Goal: Information Seeking & Learning: Find specific fact

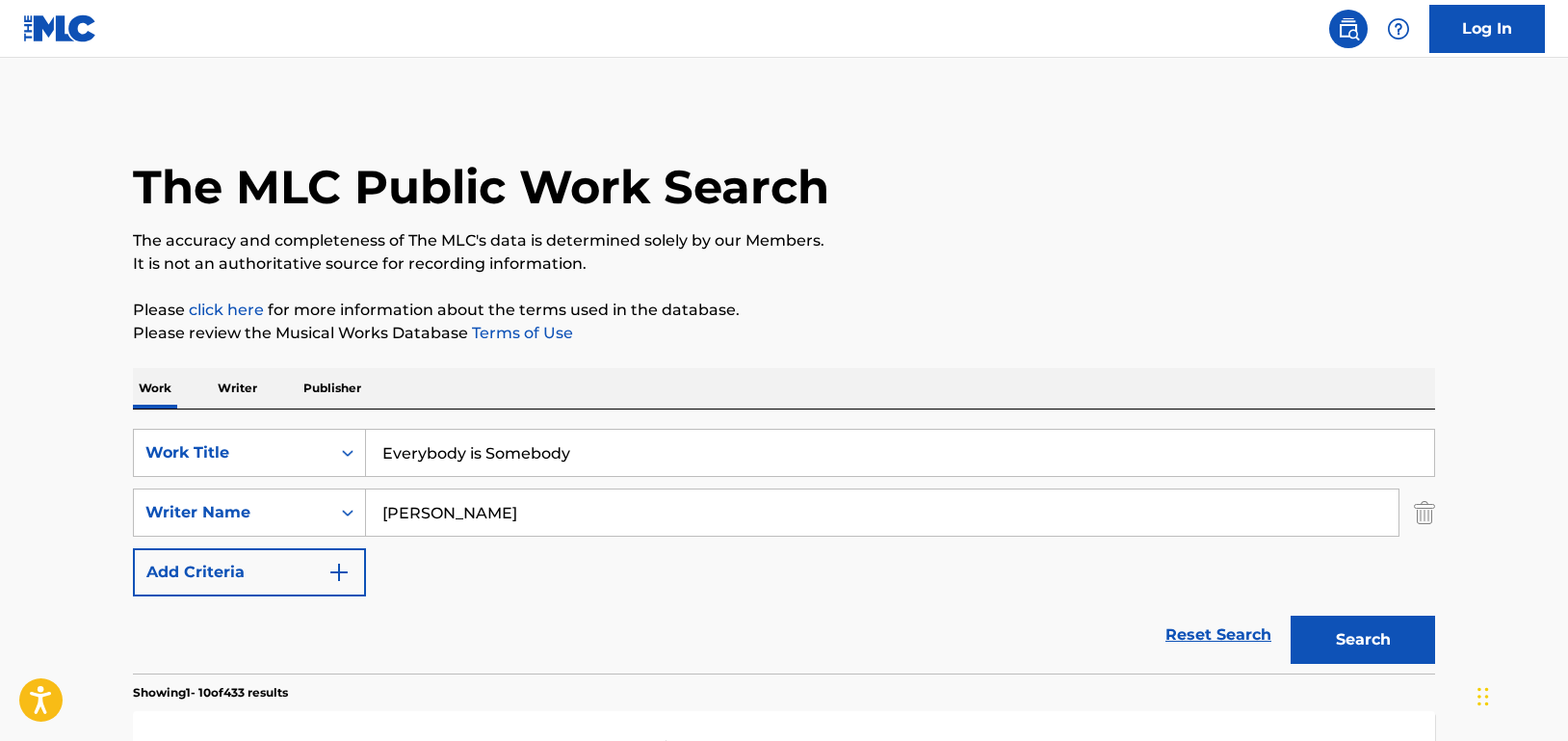
drag, startPoint x: 613, startPoint y: 461, endPoint x: 312, endPoint y: 416, distance: 304.3
click at [312, 416] on div "SearchWithCriteriad46a61c1-c08f-4742-9921-3706d787b089 Work Title Everybody is …" at bounding box center [784, 542] width 1303 height 264
type input "HAD ENOUGH"
click at [1347, 633] on button "Search" at bounding box center [1363, 639] width 145 height 48
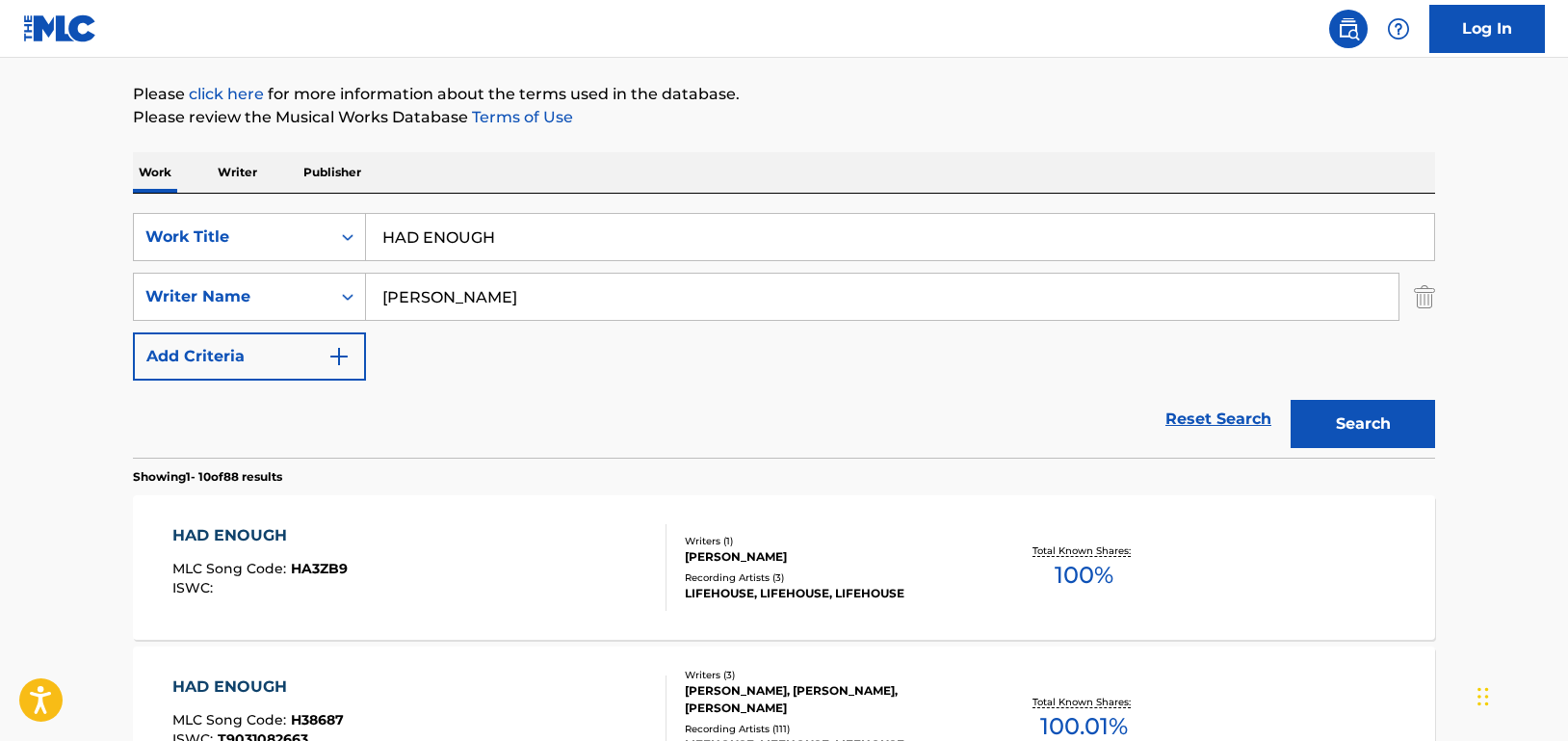
scroll to position [192, 0]
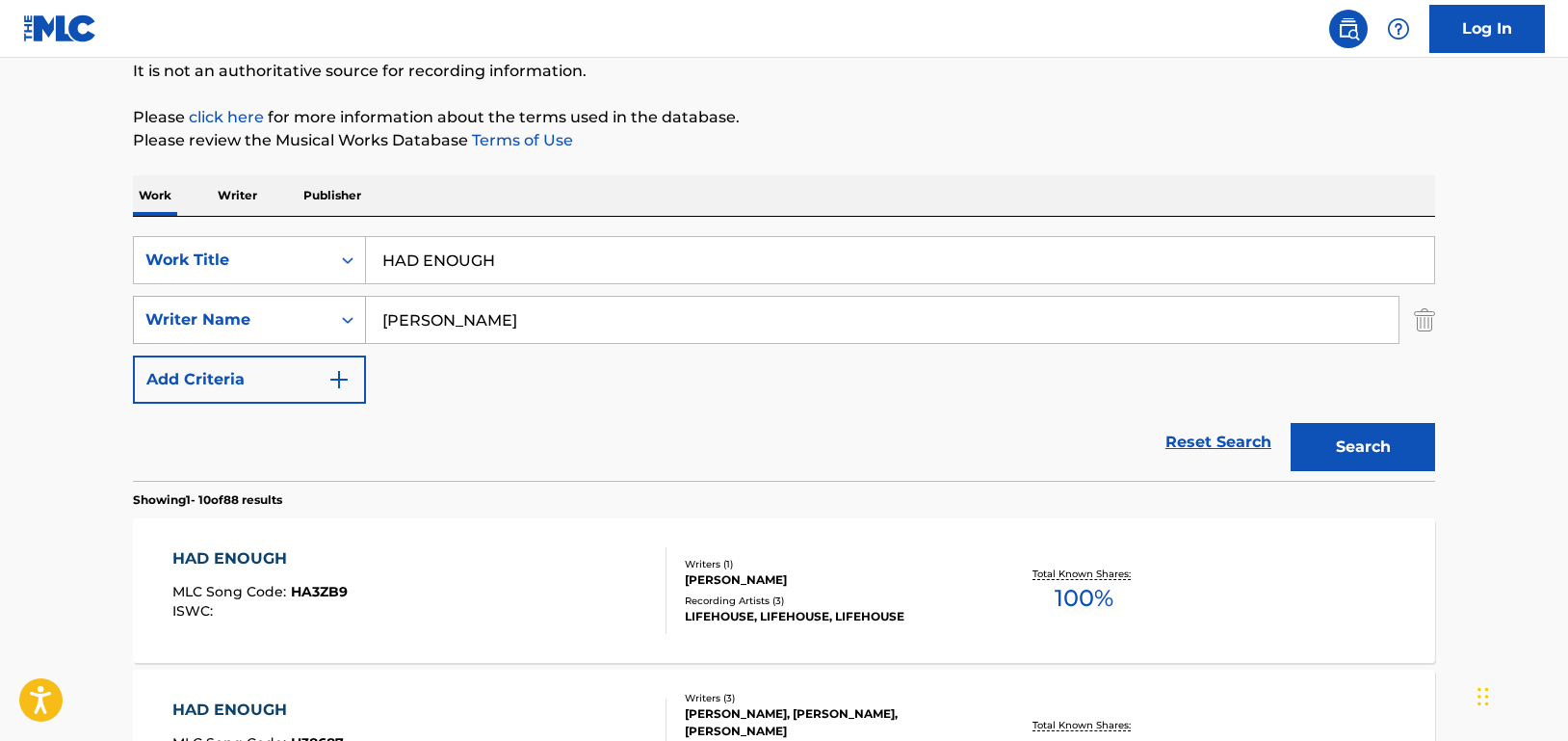
drag, startPoint x: 441, startPoint y: 322, endPoint x: 323, endPoint y: 318, distance: 118.1
click at [323, 318] on div "SearchWithCriteria33f44059-a9a3-4a0e-90fe-a06dea2ccbfd Writer Name [PERSON_NAME]" at bounding box center [784, 320] width 1303 height 48
type input "daughtry"
click at [1291, 423] on button "Search" at bounding box center [1363, 447] width 145 height 48
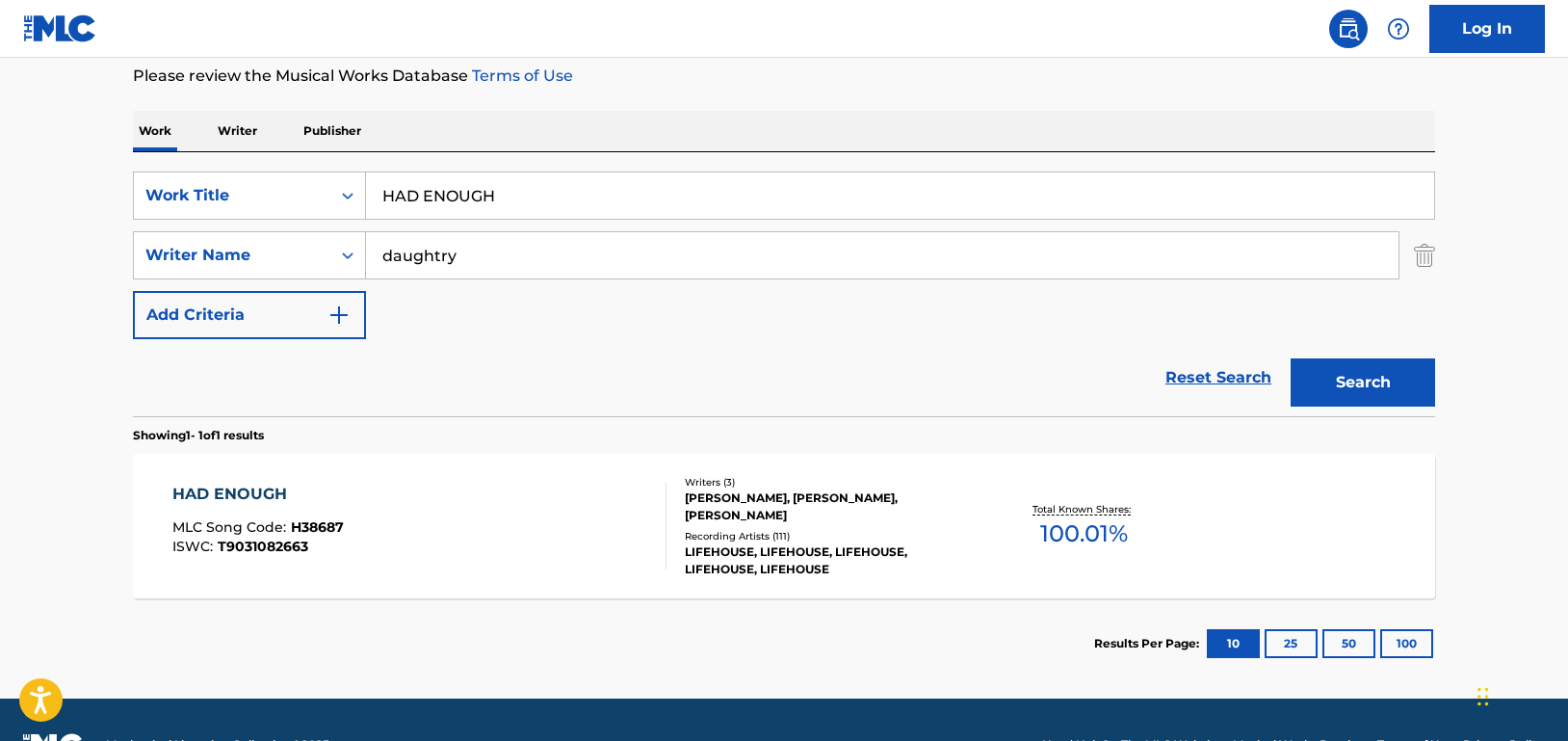
scroll to position [289, 0]
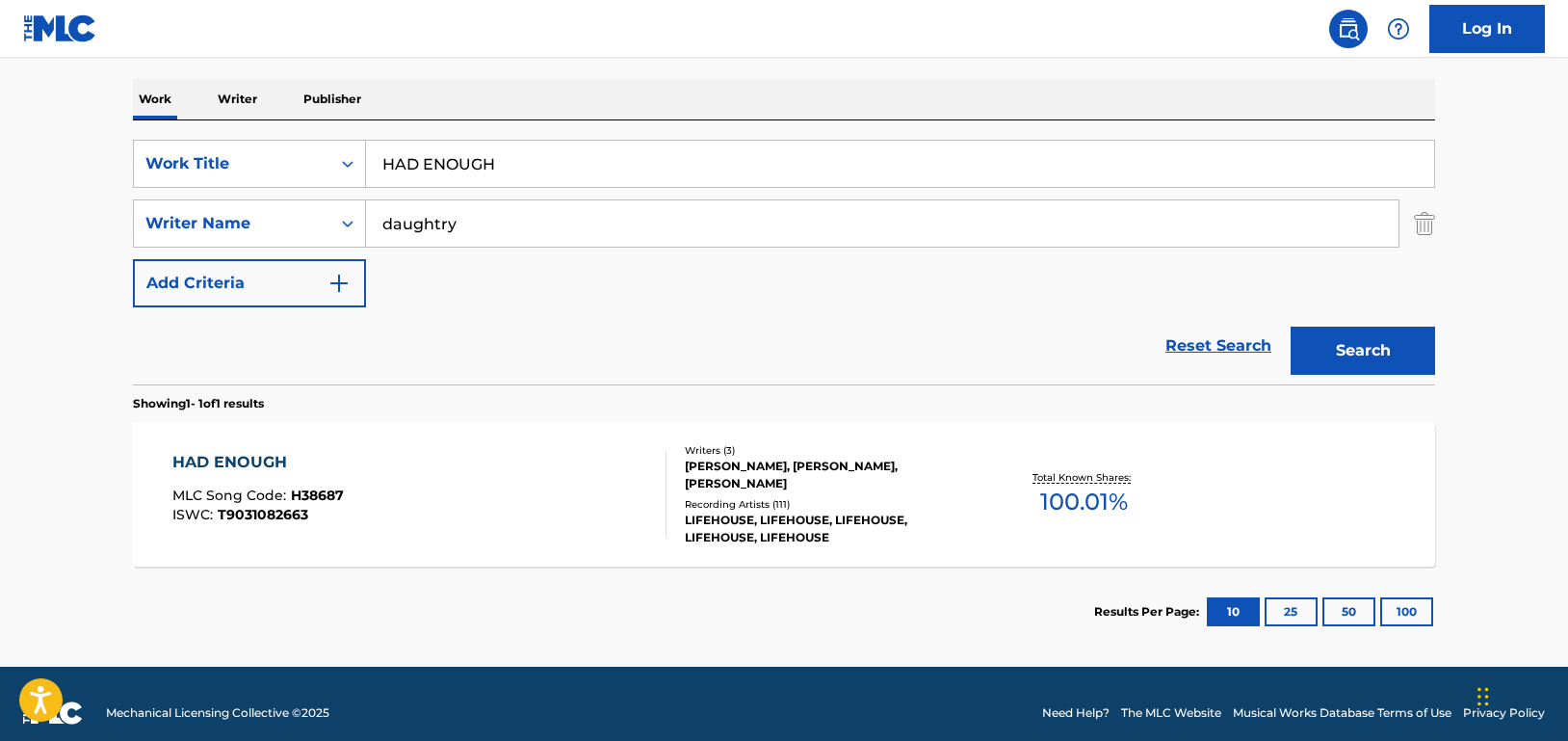
click at [585, 469] on div "HAD ENOUGH MLC Song Code : H38687 ISWC : T9031082663" at bounding box center [420, 494] width 495 height 87
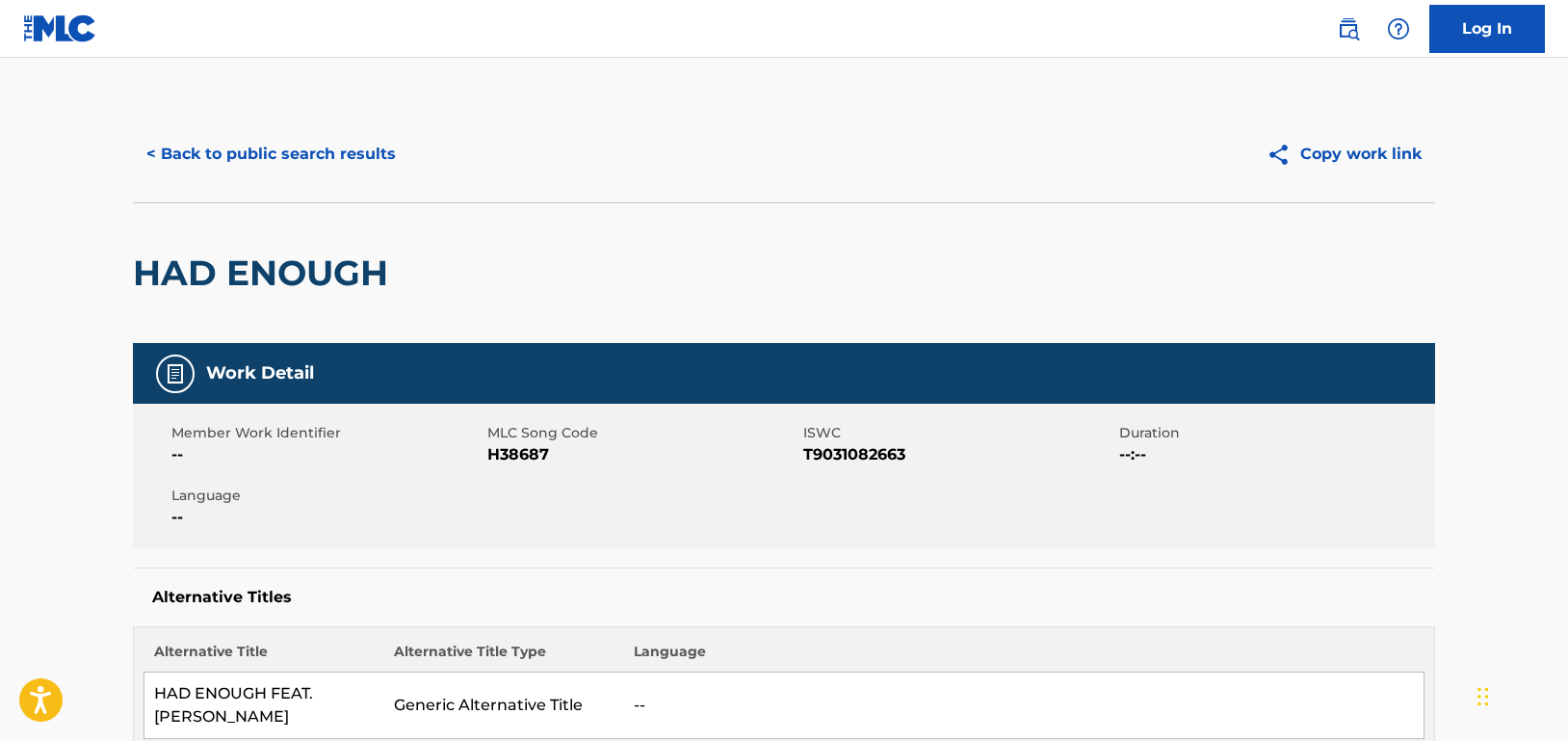
click at [358, 151] on button "< Back to public search results" at bounding box center [271, 154] width 276 height 48
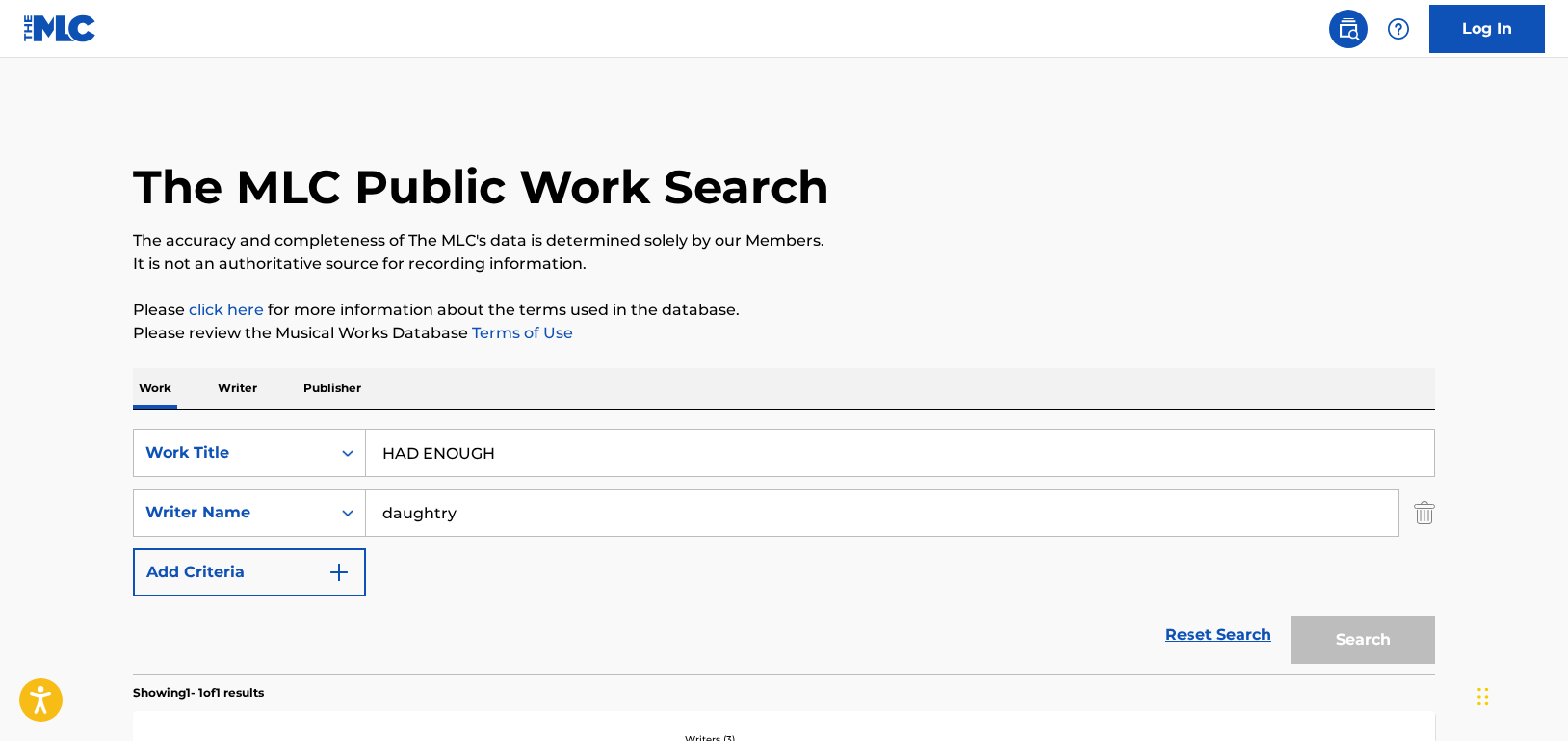
scroll to position [197, 0]
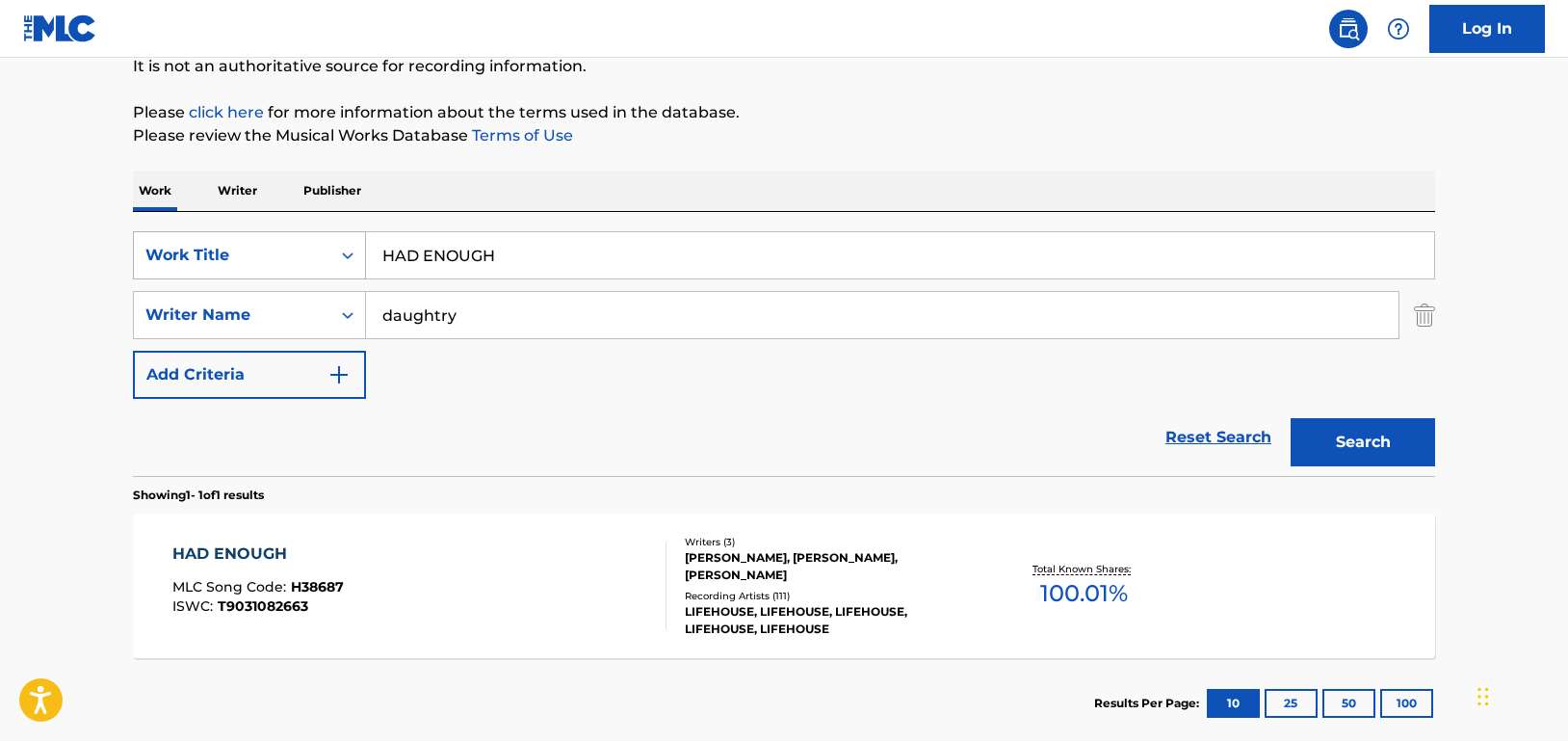
drag, startPoint x: 524, startPoint y: 258, endPoint x: 357, endPoint y: 233, distance: 168.9
click at [357, 233] on div "SearchWithCriteriad46a61c1-c08f-4742-9921-3706d787b089 Work Title HAD ENOUGH" at bounding box center [784, 255] width 1303 height 48
paste input "Take Me Away"
type input "Take Me Away"
drag, startPoint x: 454, startPoint y: 310, endPoint x: 366, endPoint y: 313, distance: 88.1
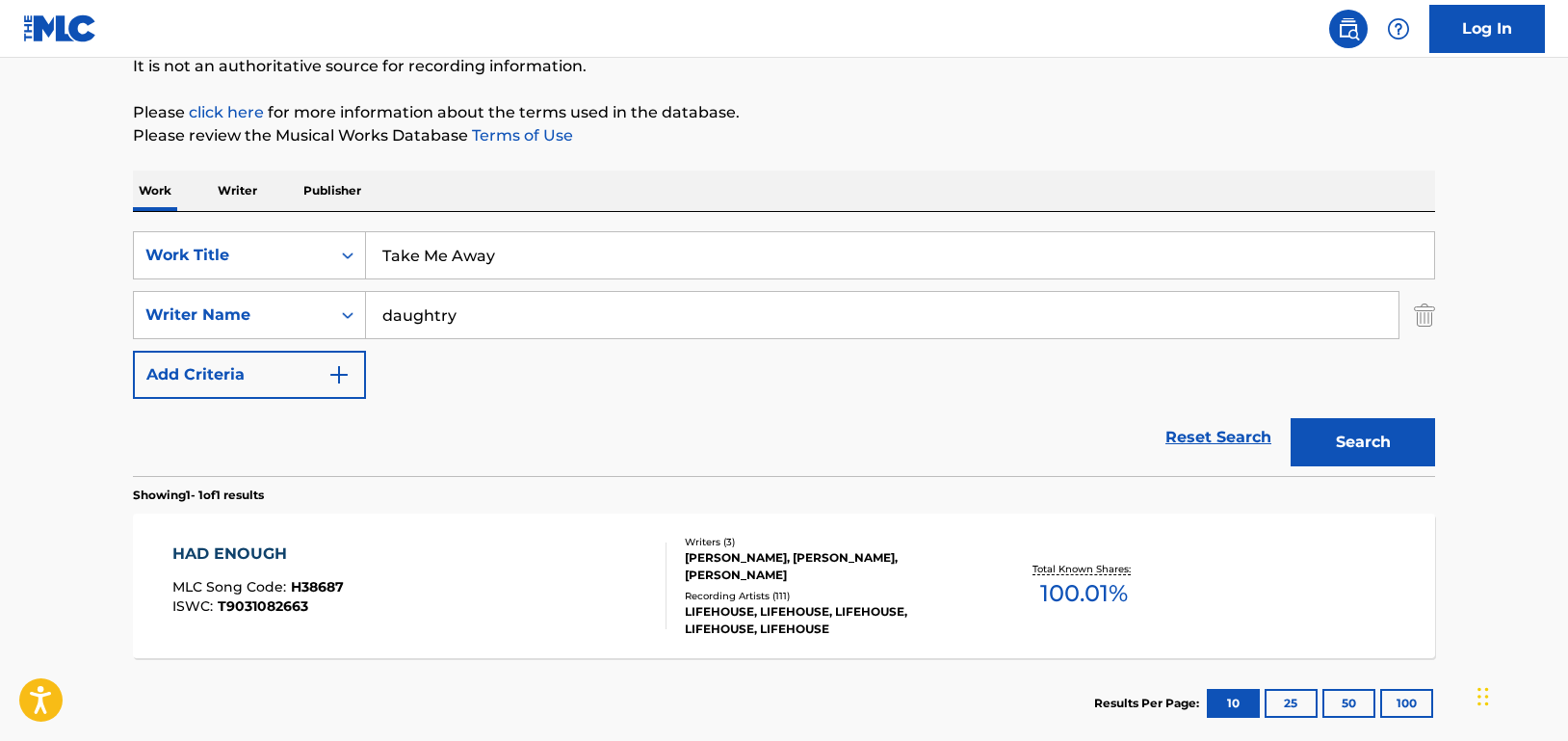
click at [366, 313] on input "daughtry" at bounding box center [882, 315] width 1033 height 46
drag, startPoint x: 440, startPoint y: 314, endPoint x: 328, endPoint y: 312, distance: 112.0
click at [328, 312] on div "SearchWithCriteria33f44059-a9a3-4a0e-90fe-a06dea2ccbfd Writer Name w" at bounding box center [784, 315] width 1303 height 48
drag, startPoint x: 431, startPoint y: 309, endPoint x: 359, endPoint y: 311, distance: 72.0
click at [359, 311] on div "SearchWithCriteria33f44059-a9a3-4a0e-90fe-a06dea2ccbfd Writer Name adw" at bounding box center [784, 315] width 1303 height 48
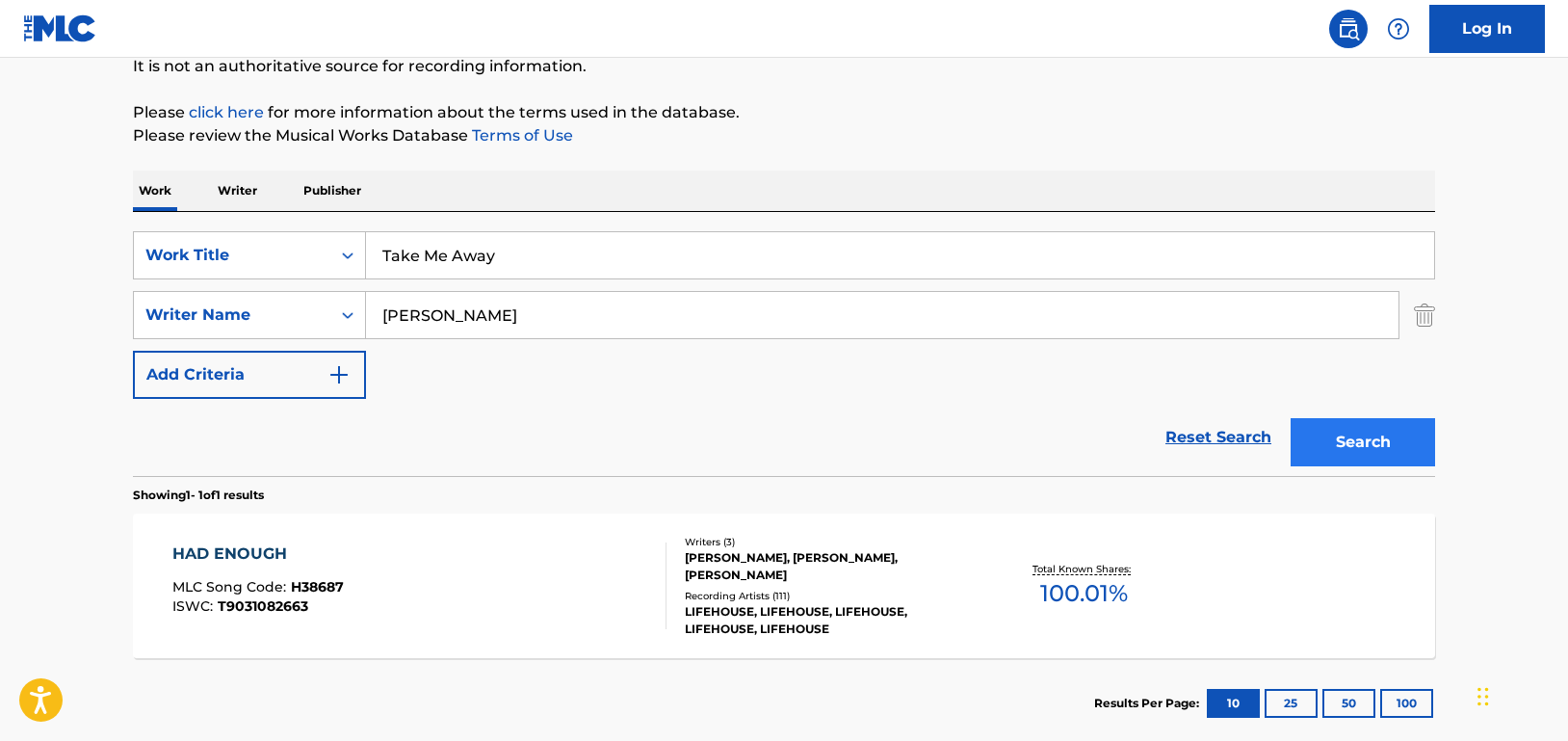
type input "[PERSON_NAME]"
click at [1353, 432] on button "Search" at bounding box center [1363, 442] width 145 height 48
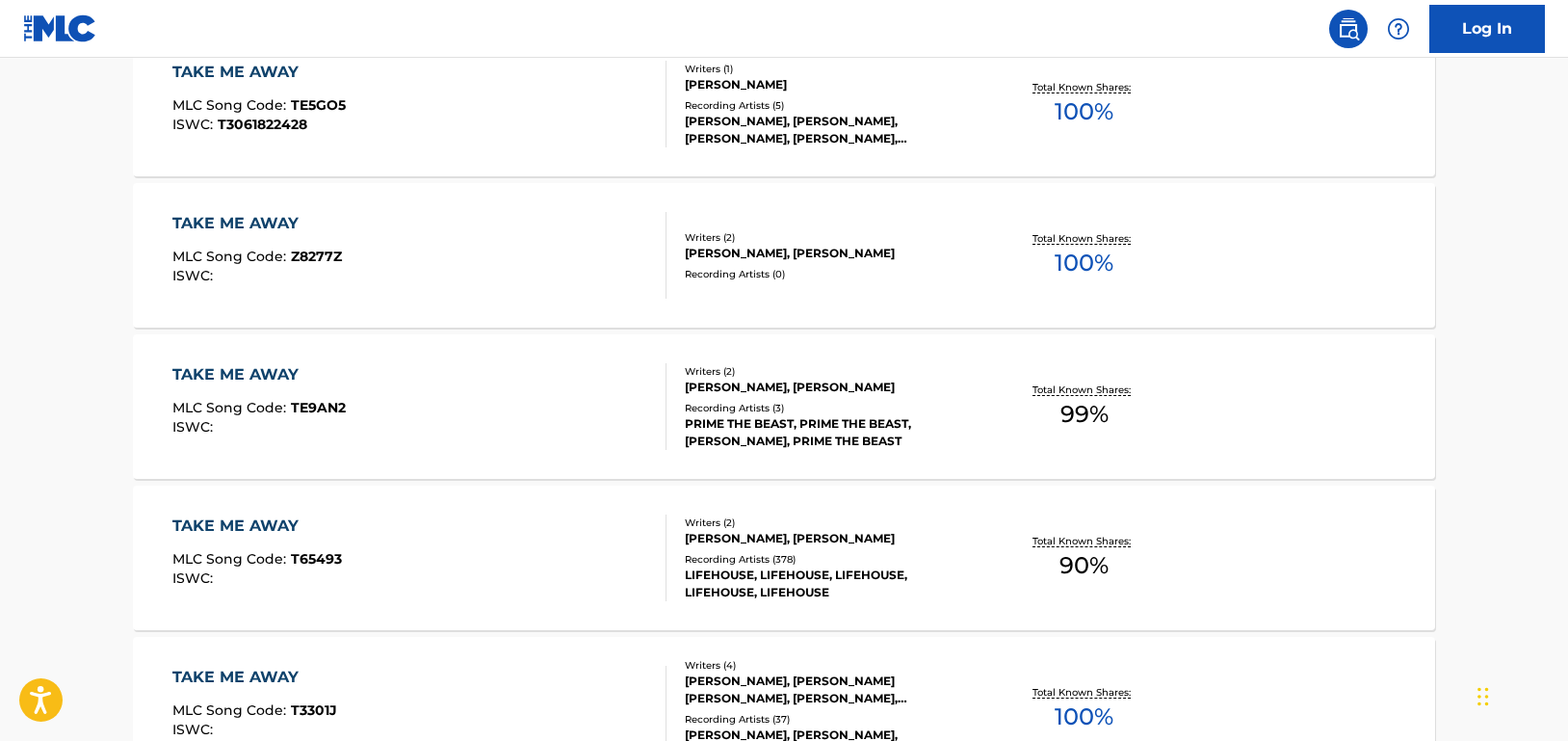
scroll to position [776, 0]
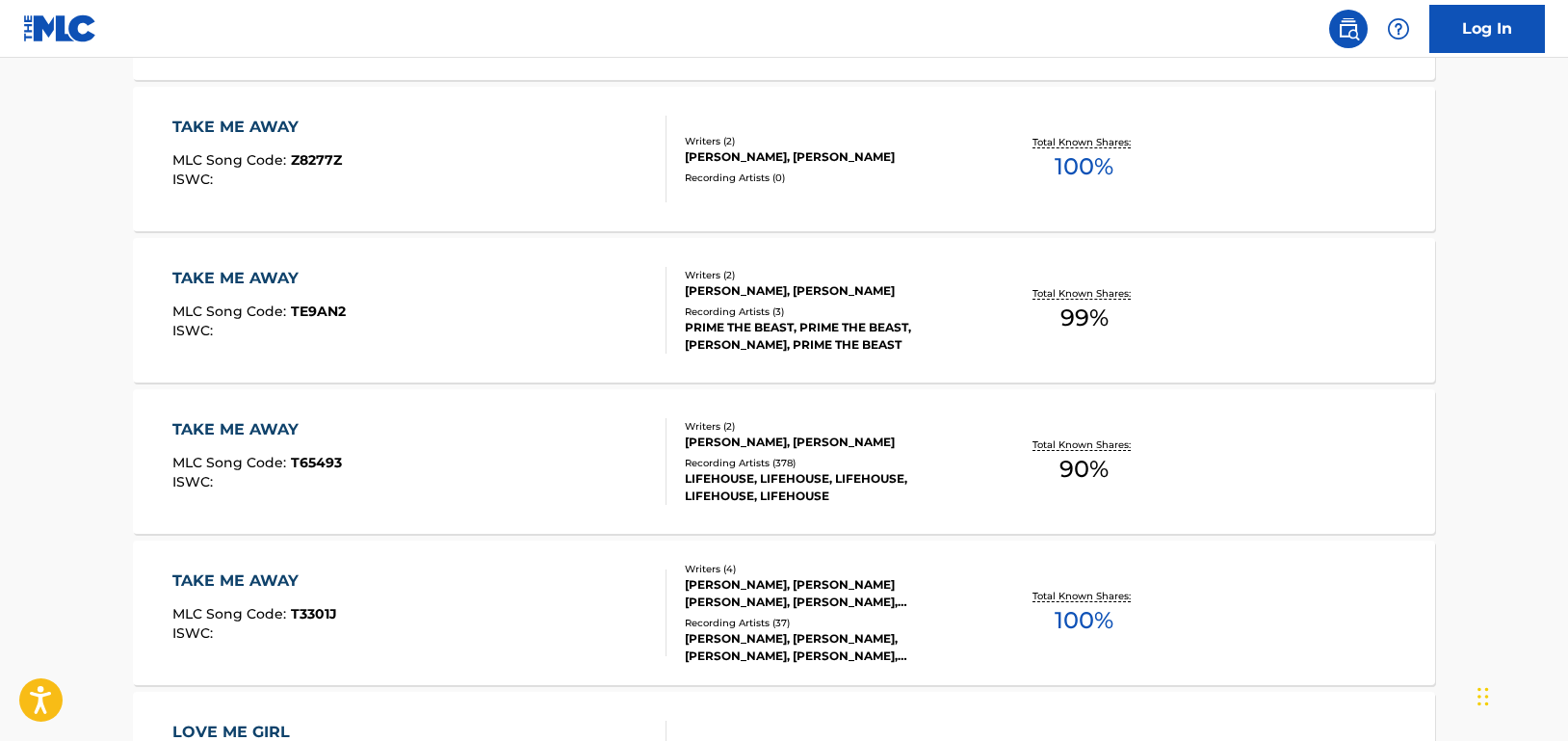
click at [627, 478] on div "TAKE ME AWAY MLC Song Code : T65493 ISWC :" at bounding box center [420, 462] width 495 height 87
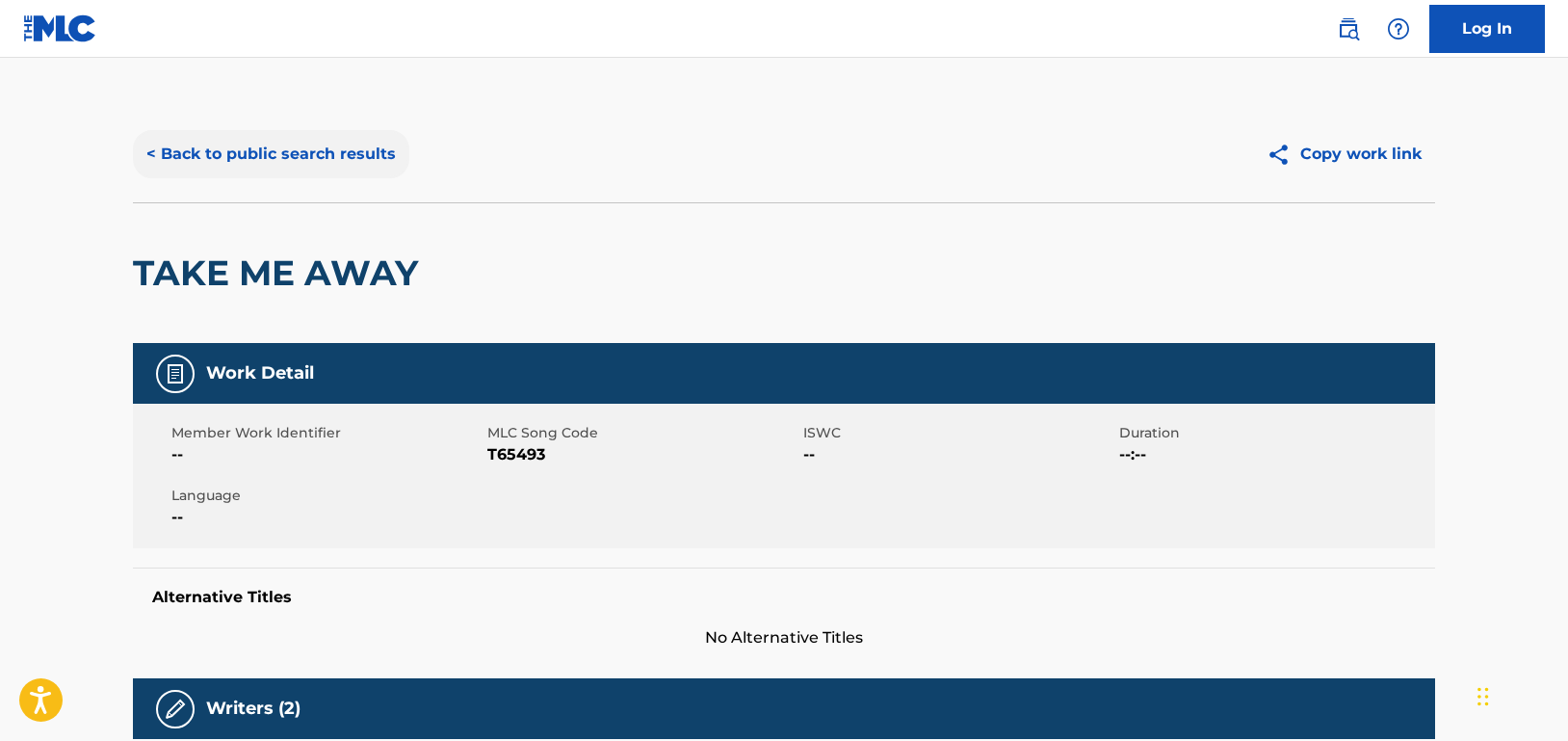
click at [325, 158] on button "< Back to public search results" at bounding box center [271, 154] width 276 height 48
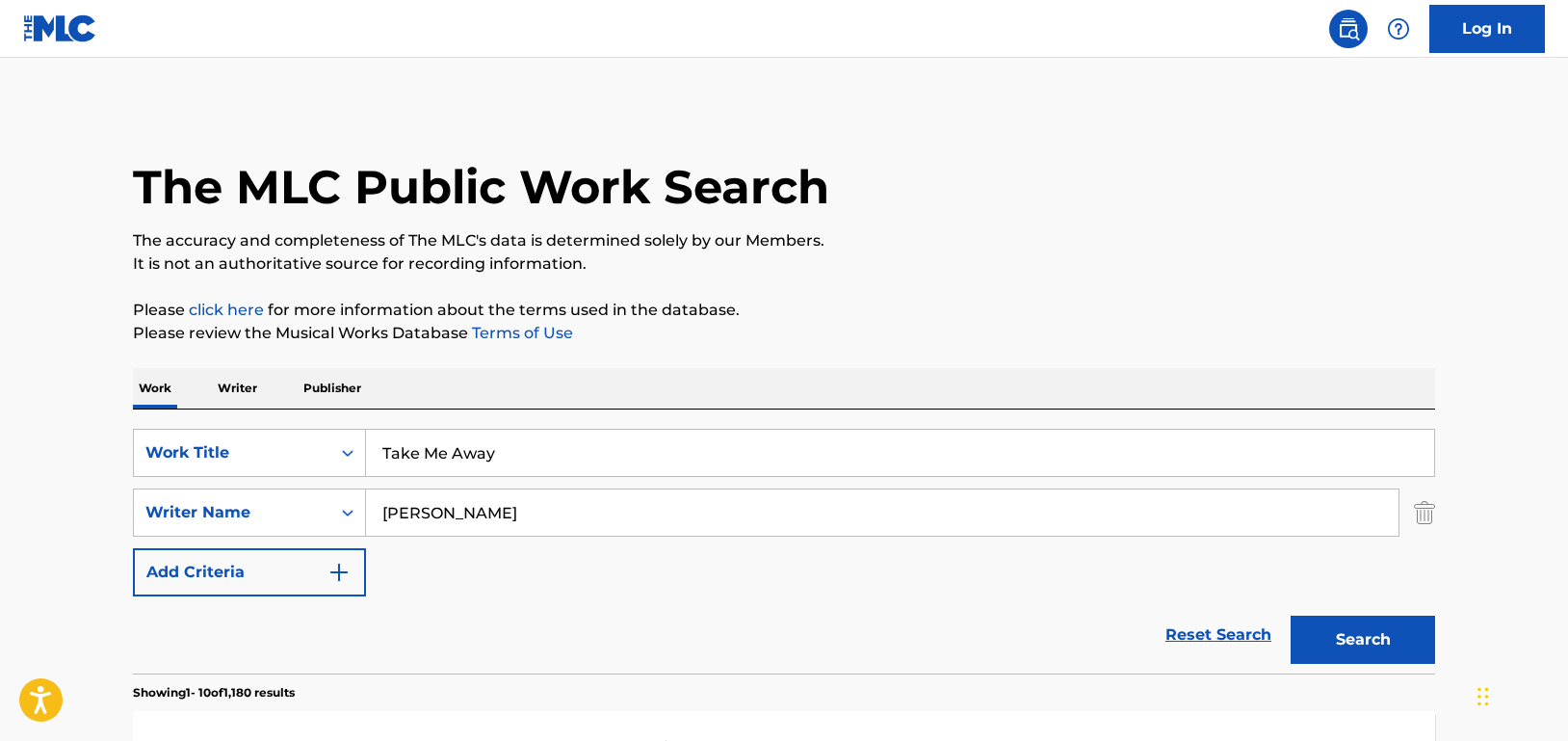
paste input "Moth To The Flame"
drag, startPoint x: 531, startPoint y: 460, endPoint x: 374, endPoint y: 438, distance: 158.5
click at [374, 438] on input "Take Me Away" at bounding box center [899, 453] width 1068 height 46
type input "Moth To The Flame"
drag, startPoint x: 463, startPoint y: 516, endPoint x: 315, endPoint y: 494, distance: 149.6
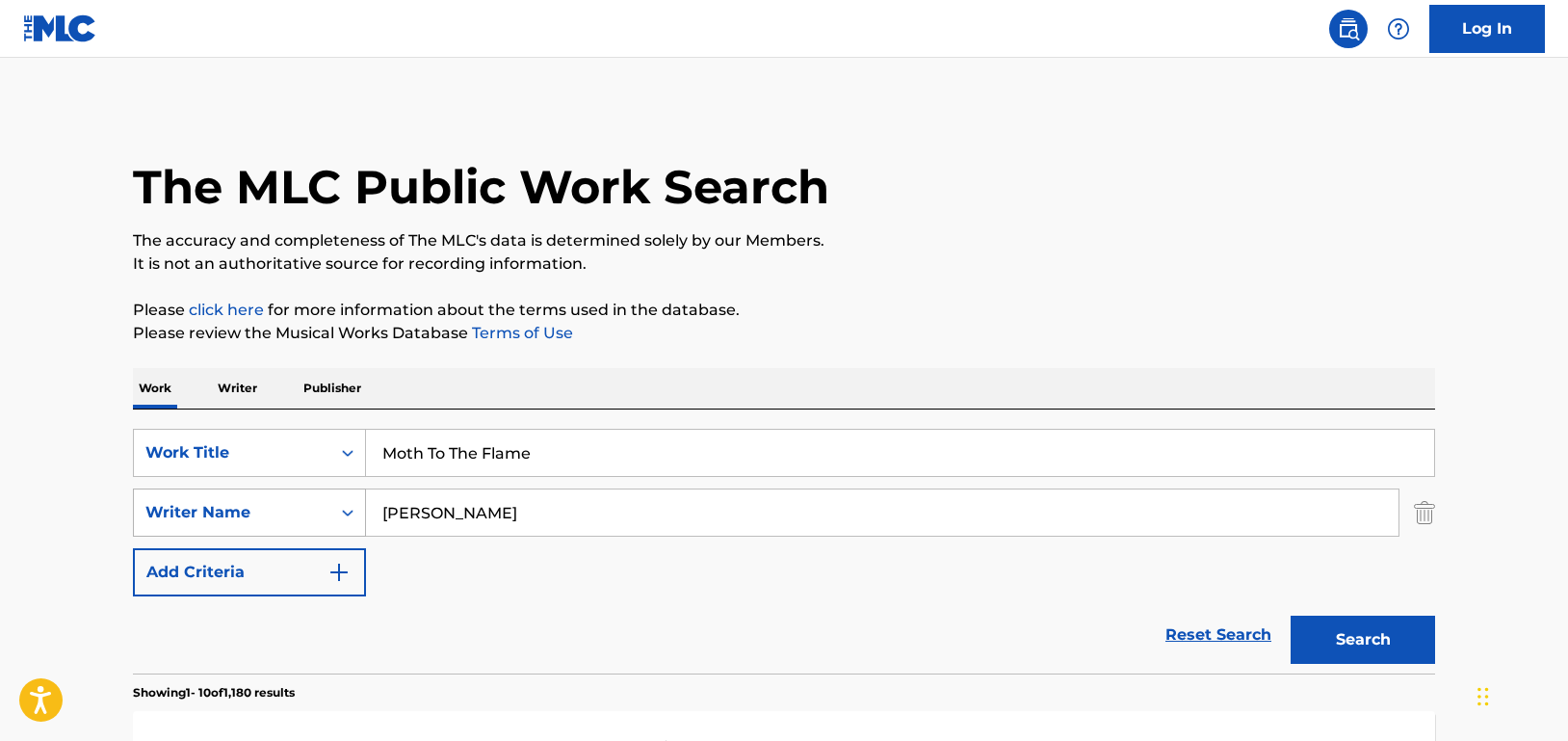
click at [315, 494] on div "SearchWithCriteria33f44059-a9a3-4a0e-90fe-a06dea2ccbfd Writer Name [PERSON_NAME]" at bounding box center [784, 512] width 1303 height 48
type input "[PERSON_NAME]"
click at [1291, 616] on button "Search" at bounding box center [1363, 639] width 145 height 48
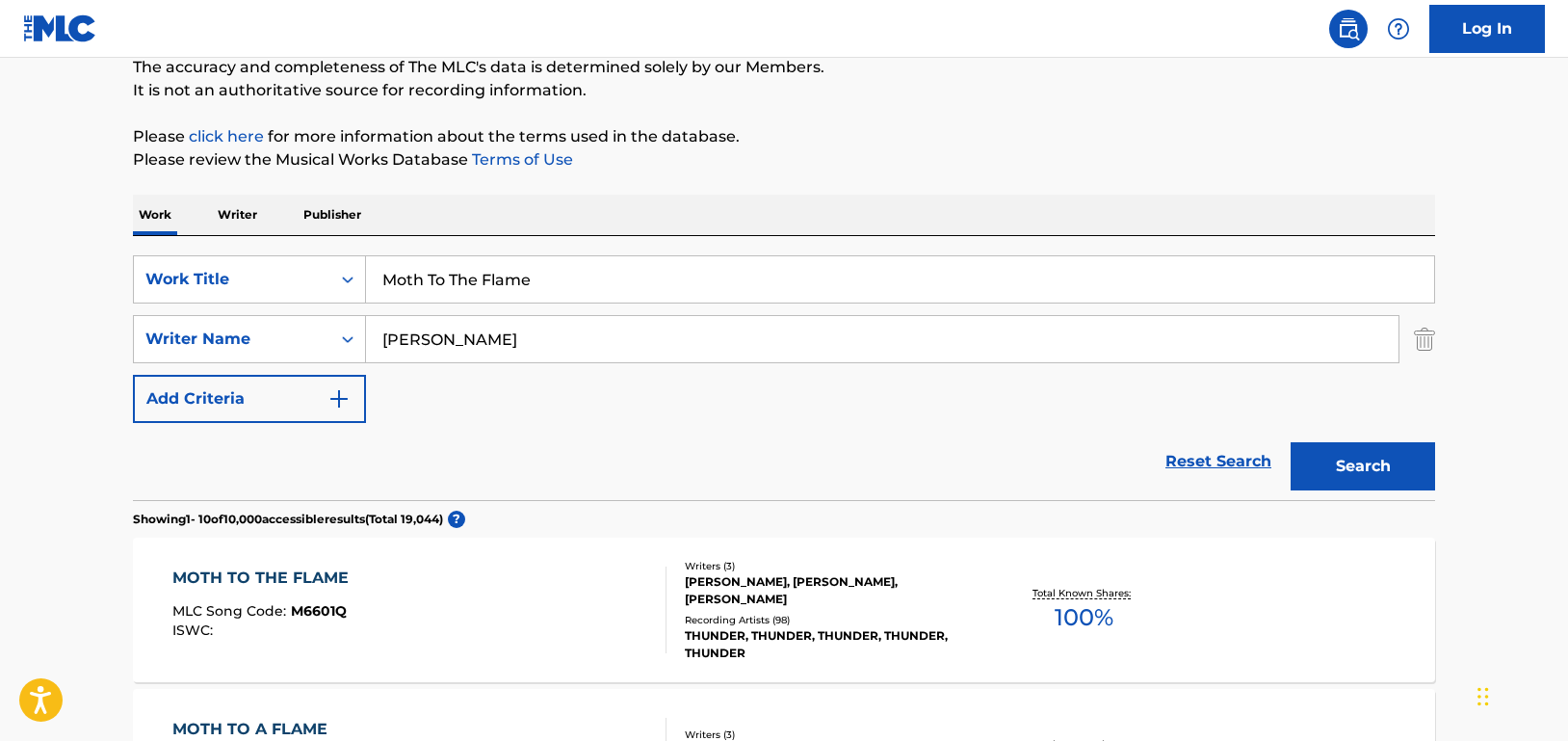
scroll to position [386, 0]
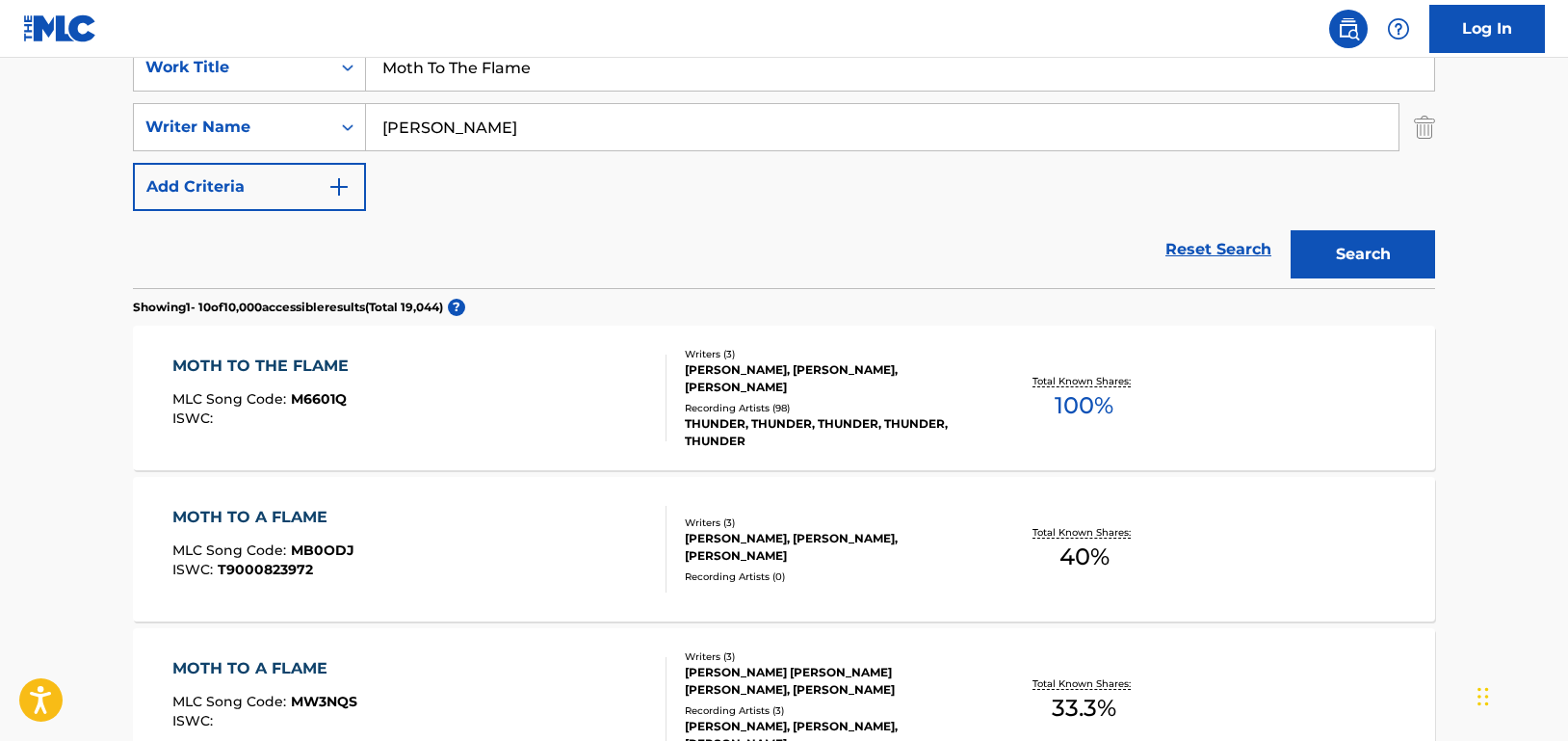
click at [523, 395] on div "MOTH TO THE FLAME MLC Song Code : M6601Q ISWC :" at bounding box center [420, 398] width 495 height 87
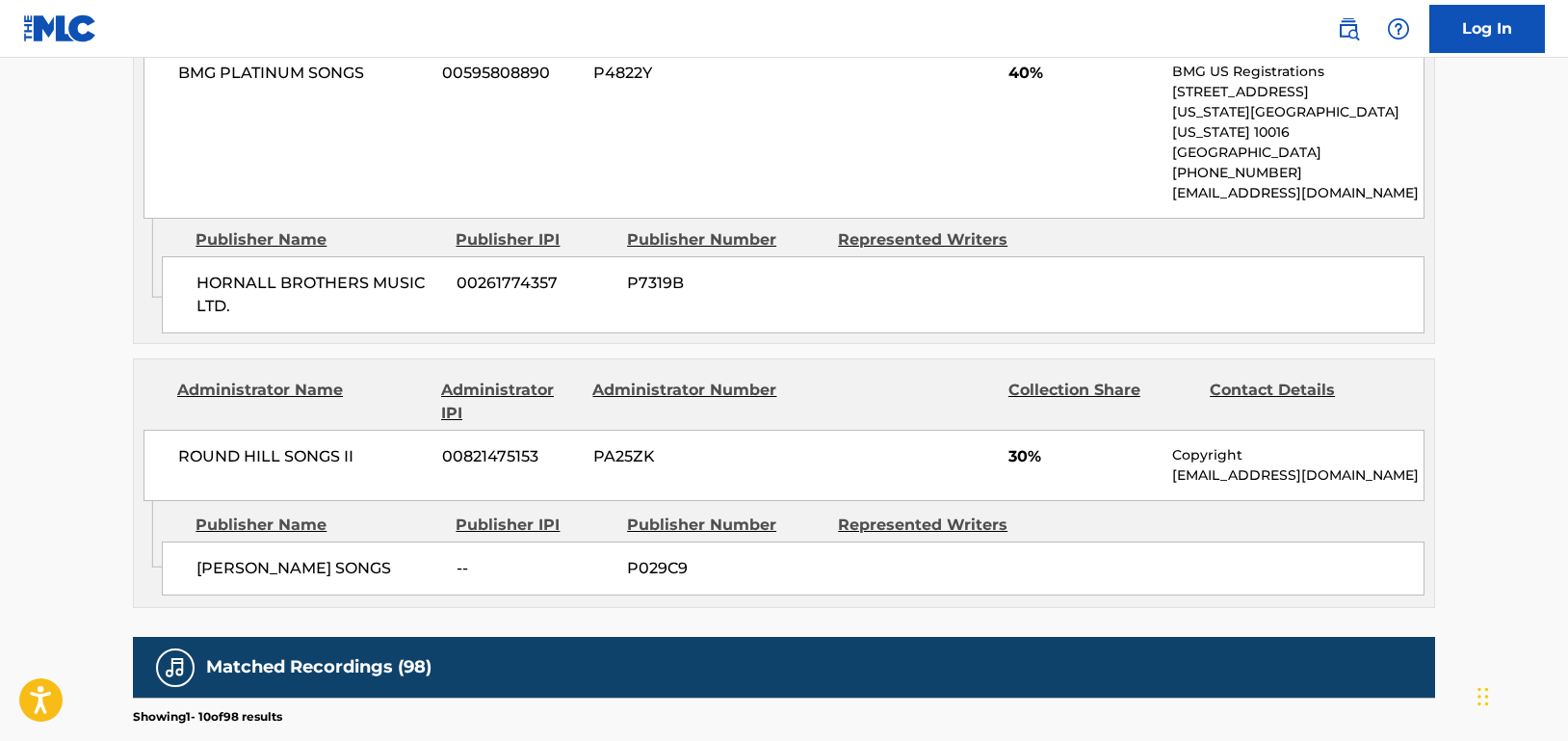
scroll to position [1445, 0]
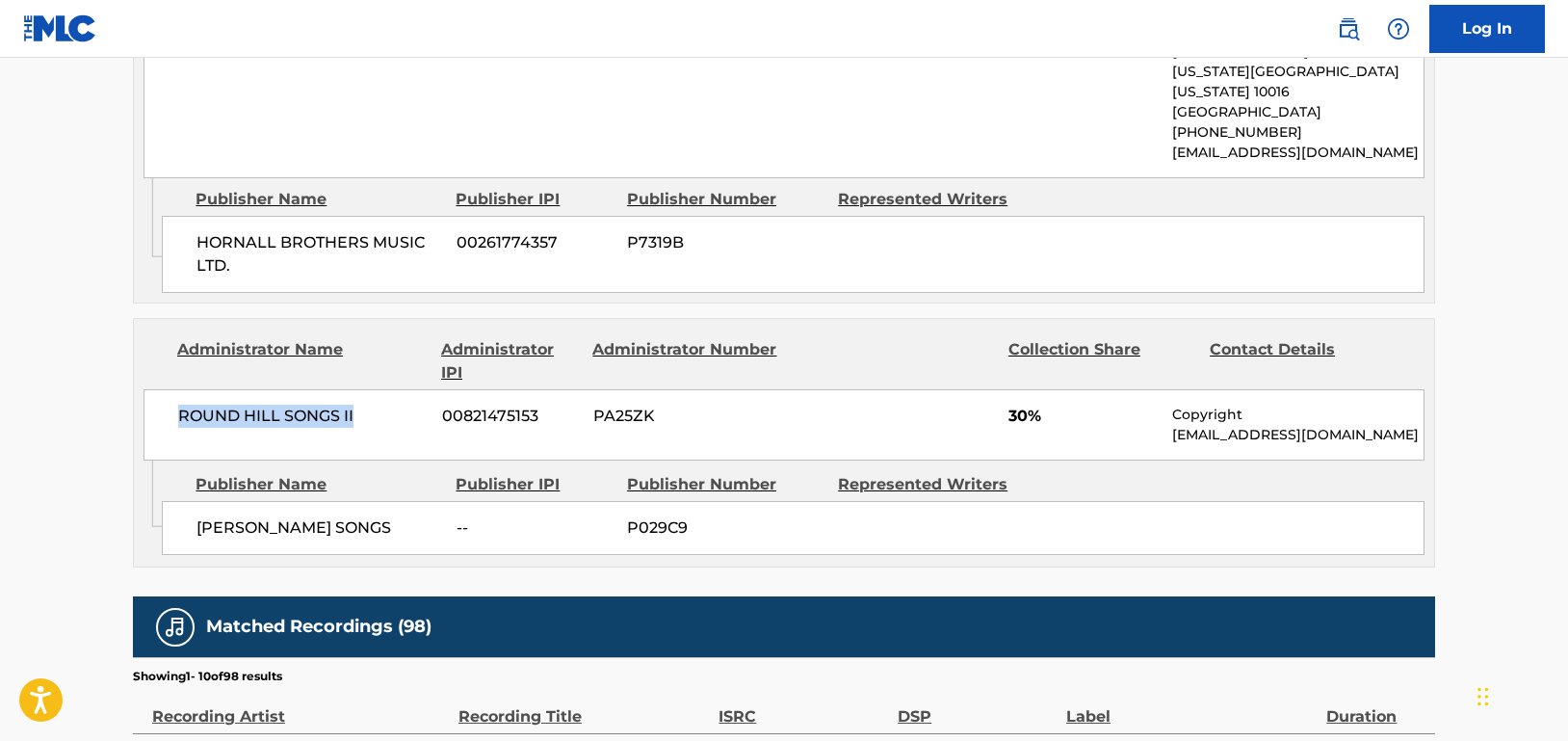
drag, startPoint x: 370, startPoint y: 357, endPoint x: 176, endPoint y: 366, distance: 194.2
click at [176, 390] on div "ROUND HILL SONGS II 00821475153 PA25ZK 30% Copyright [EMAIL_ADDRESS][DOMAIN_NAM…" at bounding box center [784, 425] width 1281 height 71
copy span "ROUND HILL SONGS II"
